Goal: Task Accomplishment & Management: Manage account settings

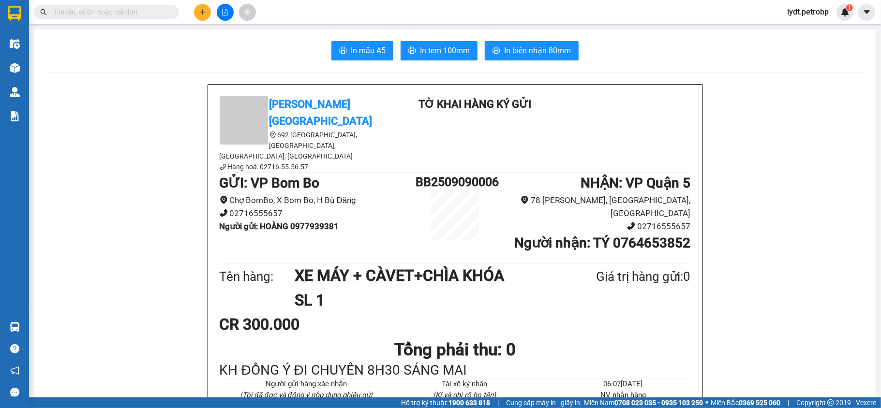
click at [798, 10] on span "lydt.petrobp" at bounding box center [807, 12] width 57 height 12
click at [787, 27] on li "Đăng xuất" at bounding box center [808, 29] width 62 height 15
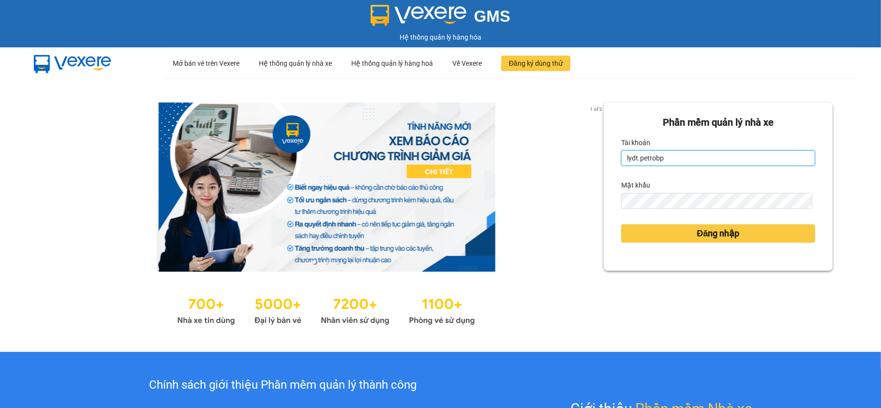
click at [661, 166] on input "lydt.petrobp" at bounding box center [718, 157] width 194 height 15
type input "thiminh.petrobp"
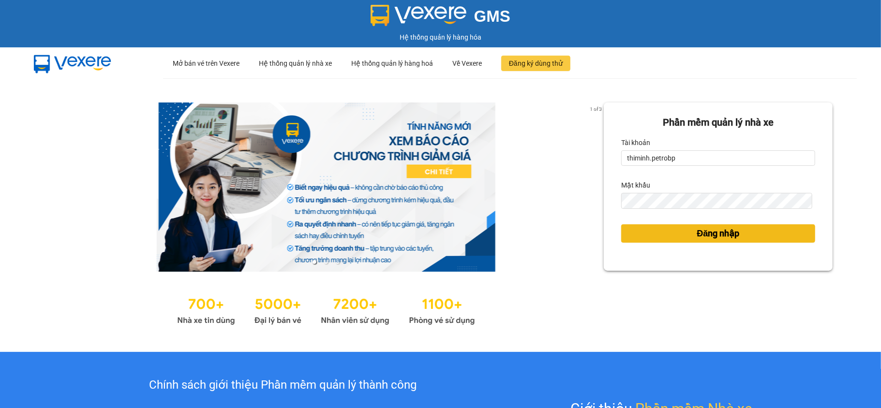
click at [656, 230] on button "Đăng nhập" at bounding box center [718, 233] width 194 height 18
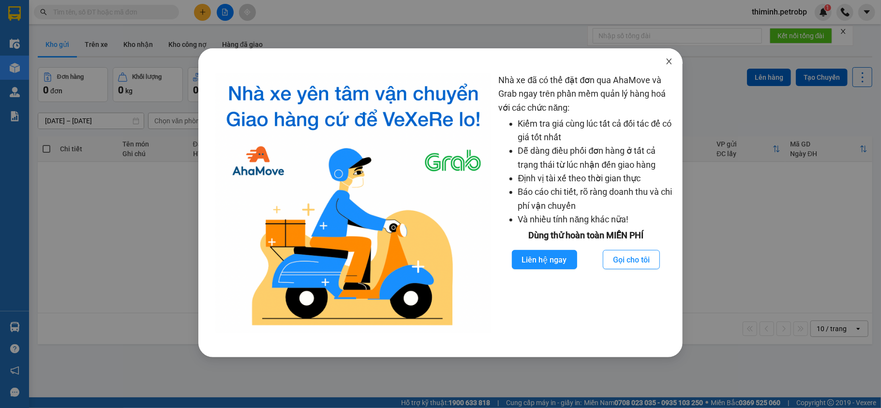
click at [666, 59] on icon "close" at bounding box center [669, 62] width 8 height 8
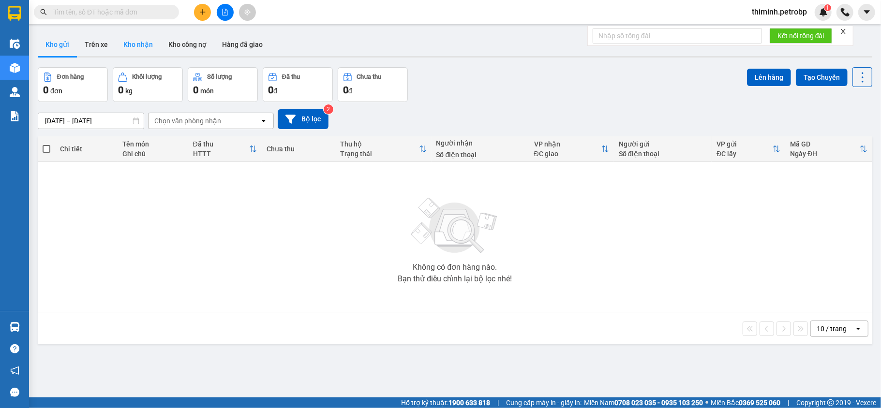
click at [138, 45] on button "Kho nhận" at bounding box center [138, 44] width 45 height 23
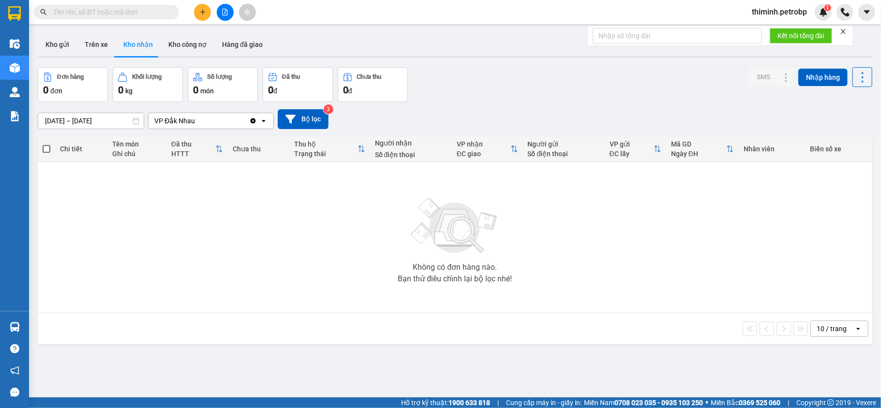
click at [58, 121] on input "[DATE] – [DATE]" at bounding box center [90, 120] width 105 height 15
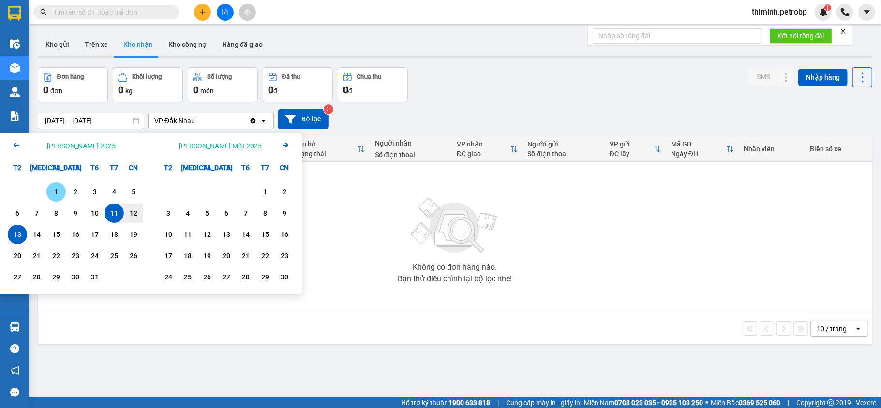
click at [57, 188] on div "1" at bounding box center [56, 192] width 14 height 12
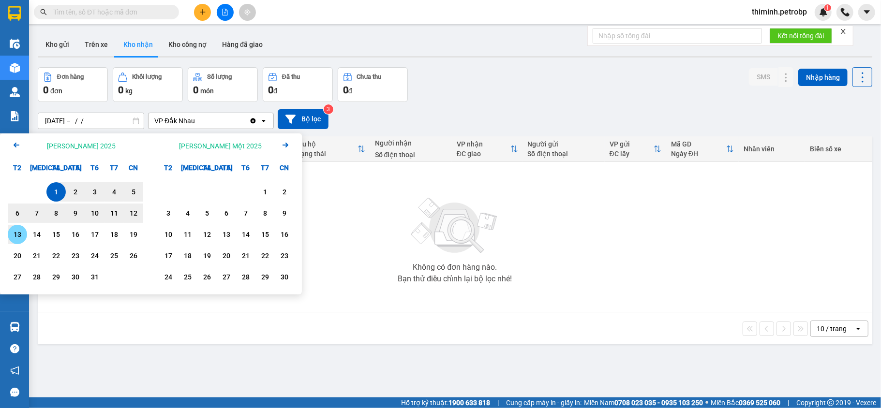
click at [16, 235] on div "13" at bounding box center [18, 235] width 14 height 12
type input "[DATE] – [DATE]"
